Goal: Entertainment & Leisure: Consume media (video, audio)

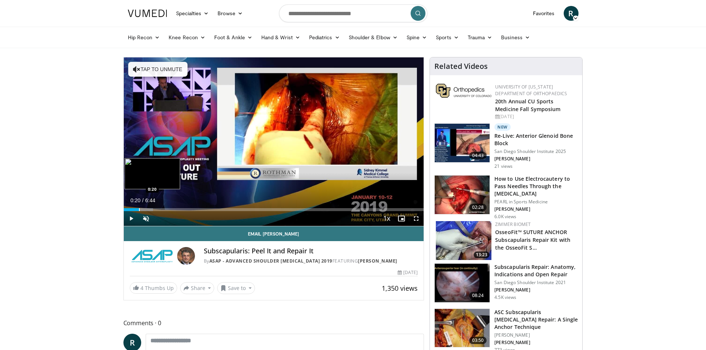
click at [139, 210] on div "Progress Bar" at bounding box center [139, 209] width 1 height 3
click at [170, 210] on div "Progress Bar" at bounding box center [153, 209] width 59 height 3
click at [144, 216] on span "Video Player" at bounding box center [146, 218] width 15 height 15
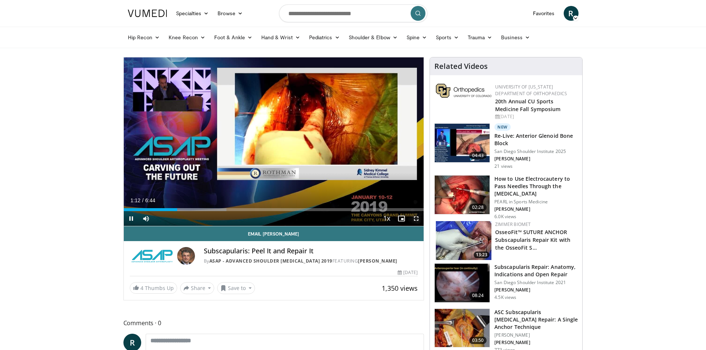
click at [418, 219] on span "Video Player" at bounding box center [416, 218] width 15 height 15
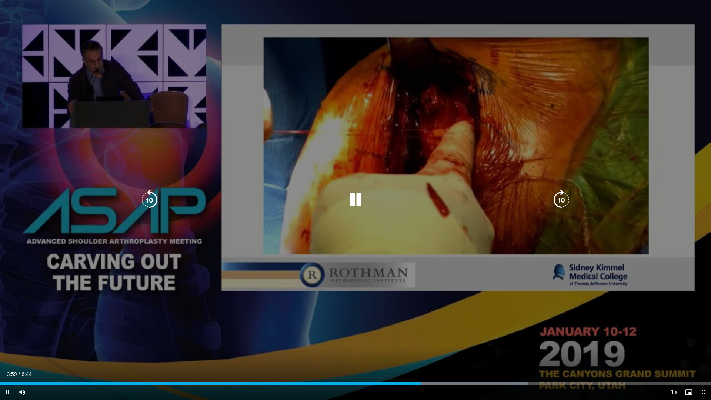
drag, startPoint x: 0, startPoint y: 400, endPoint x: 317, endPoint y: 338, distance: 322.7
click at [317, 338] on div "10 seconds Tap to unmute" at bounding box center [355, 200] width 711 height 400
click at [360, 196] on icon "Video Player" at bounding box center [355, 200] width 21 height 21
drag, startPoint x: 167, startPoint y: 72, endPoint x: 317, endPoint y: 202, distance: 198.5
drag, startPoint x: 317, startPoint y: 202, endPoint x: 400, endPoint y: 318, distance: 142.9
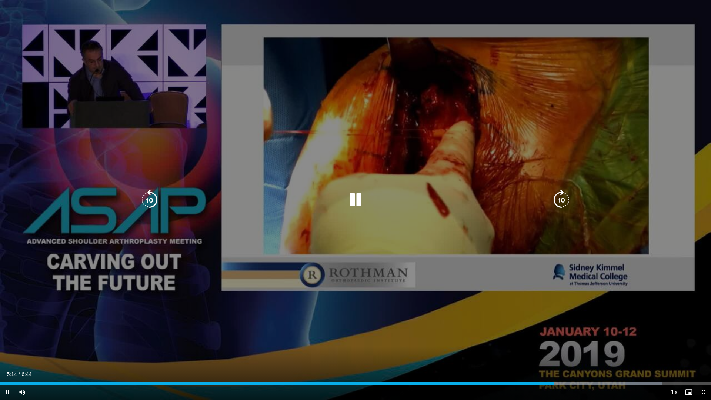
click at [400, 318] on div "10 seconds Tap to unmute" at bounding box center [355, 200] width 711 height 400
click at [356, 200] on icon "Video Player" at bounding box center [355, 200] width 21 height 21
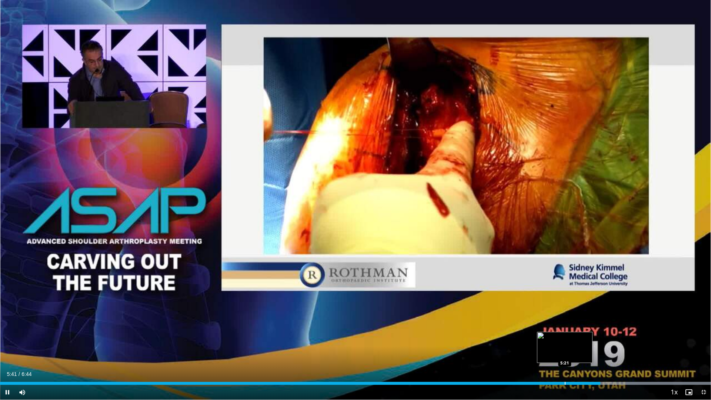
click at [566, 350] on div "Progress Bar" at bounding box center [565, 383] width 1 height 3
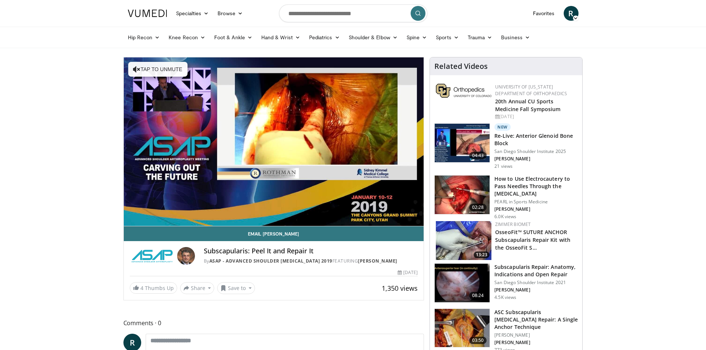
click at [515, 202] on p "PEARL in Sports Medicine" at bounding box center [535, 202] width 83 height 6
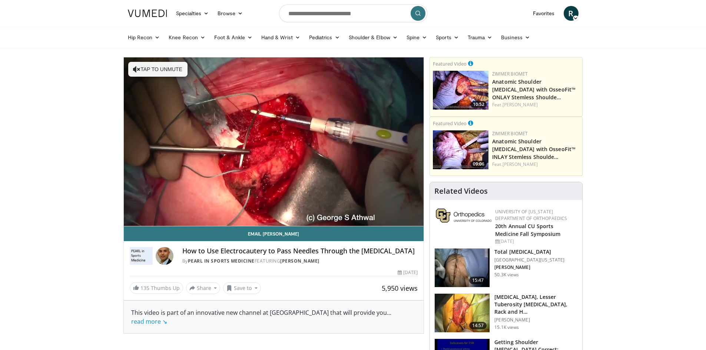
click at [169, 258] on img at bounding box center [165, 256] width 18 height 18
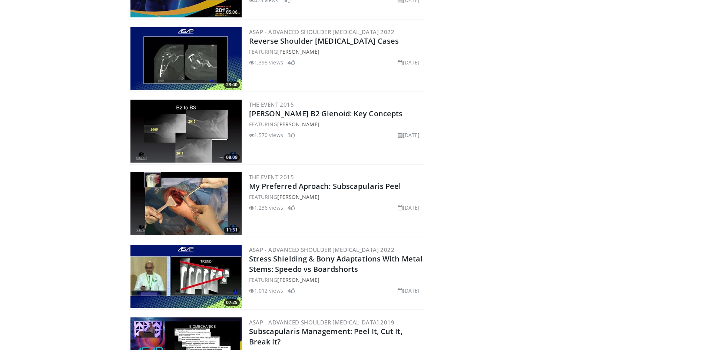
scroll to position [3001, 0]
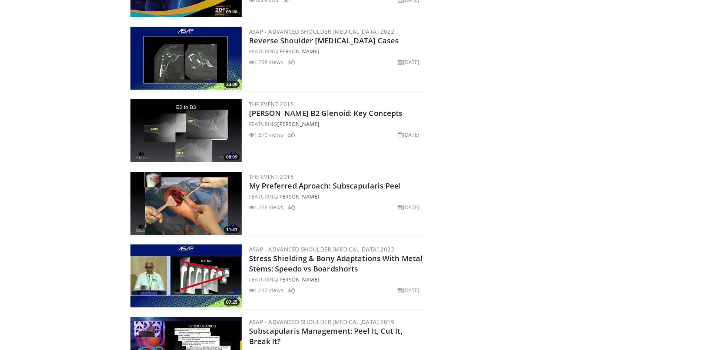
click at [176, 196] on img at bounding box center [185, 203] width 111 height 63
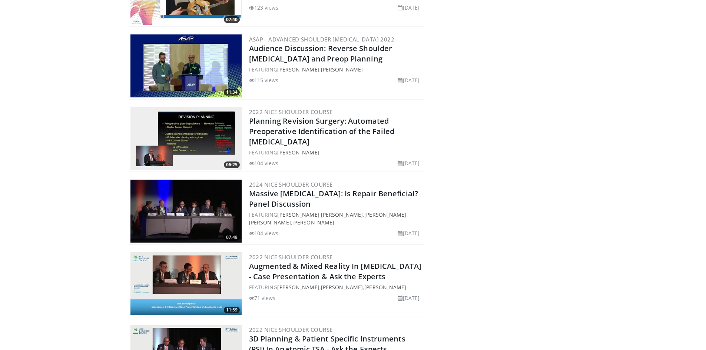
scroll to position [4575, 0]
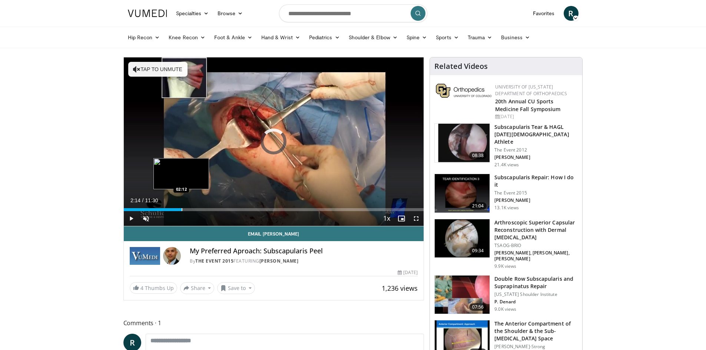
click at [182, 209] on div "Progress Bar" at bounding box center [182, 209] width 1 height 3
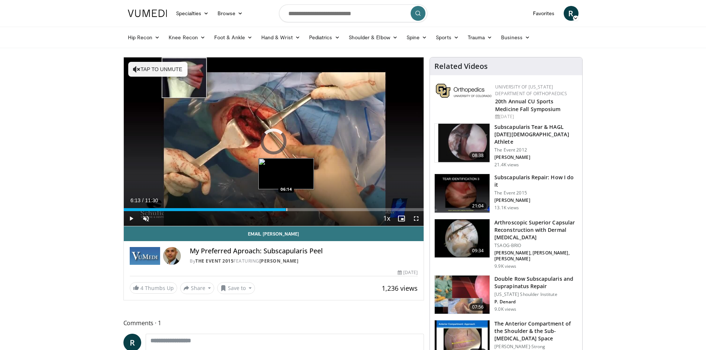
click at [286, 210] on div "Progress Bar" at bounding box center [286, 209] width 1 height 3
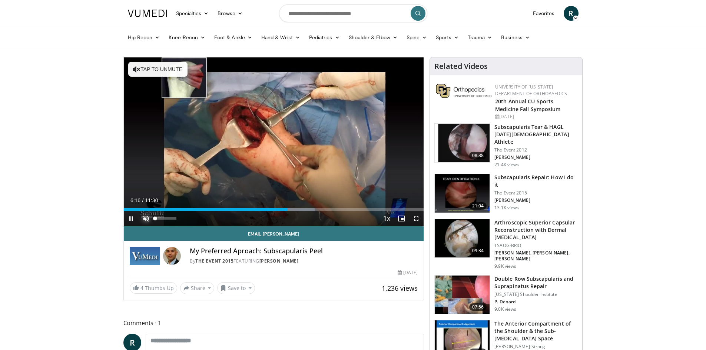
click at [146, 220] on span "Video Player" at bounding box center [146, 218] width 15 height 15
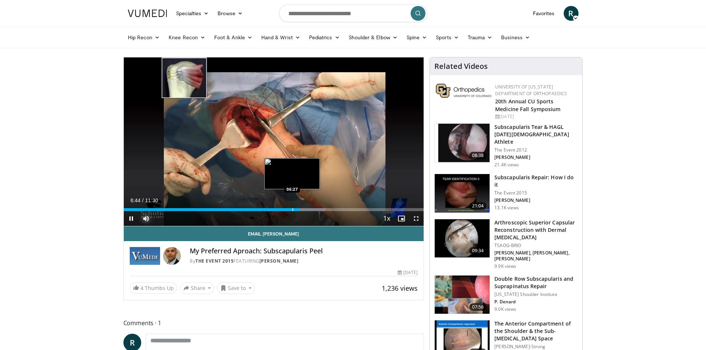
click at [292, 209] on div "Progress Bar" at bounding box center [292, 209] width 1 height 3
click at [288, 211] on div "06:19" at bounding box center [206, 209] width 165 height 3
